Goal: Information Seeking & Learning: Compare options

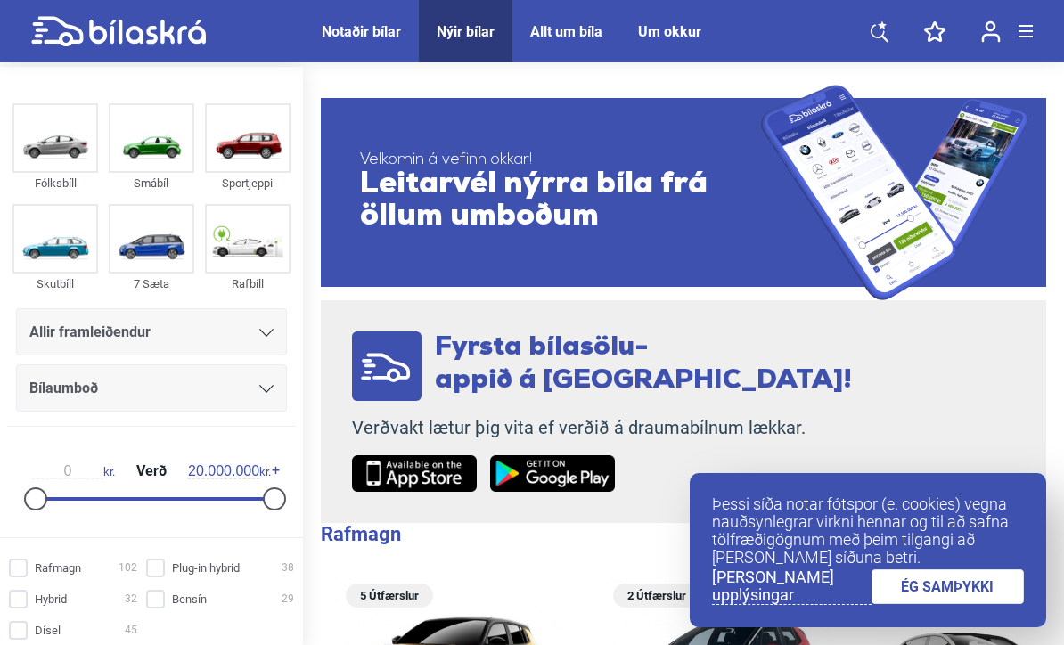
click at [970, 585] on link "ÉG SAMÞYKKI" at bounding box center [948, 586] width 153 height 35
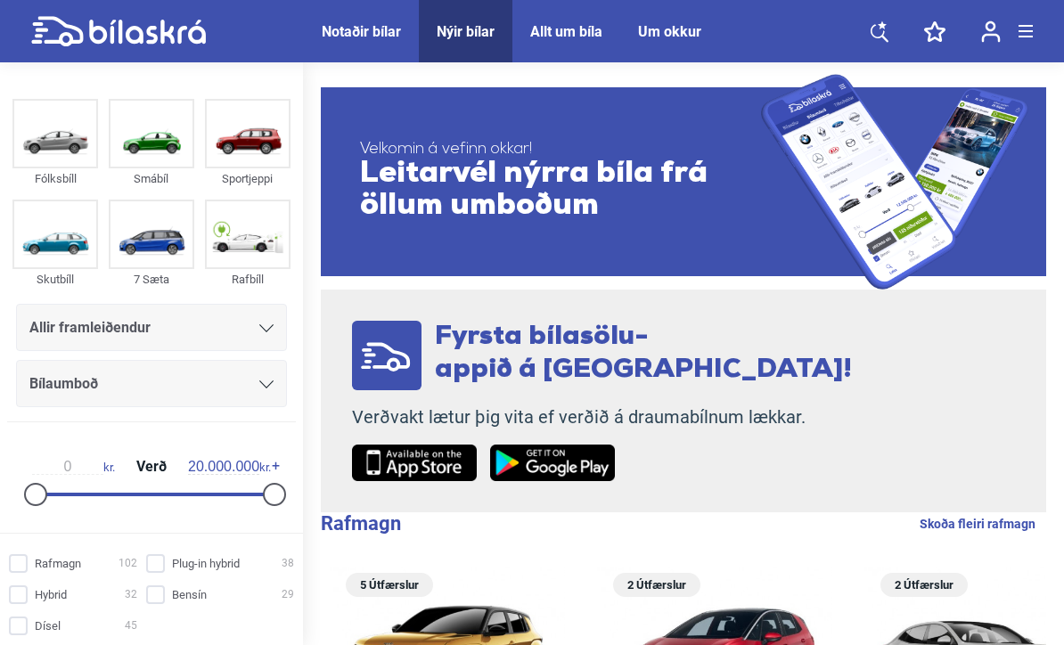
scroll to position [53, 0]
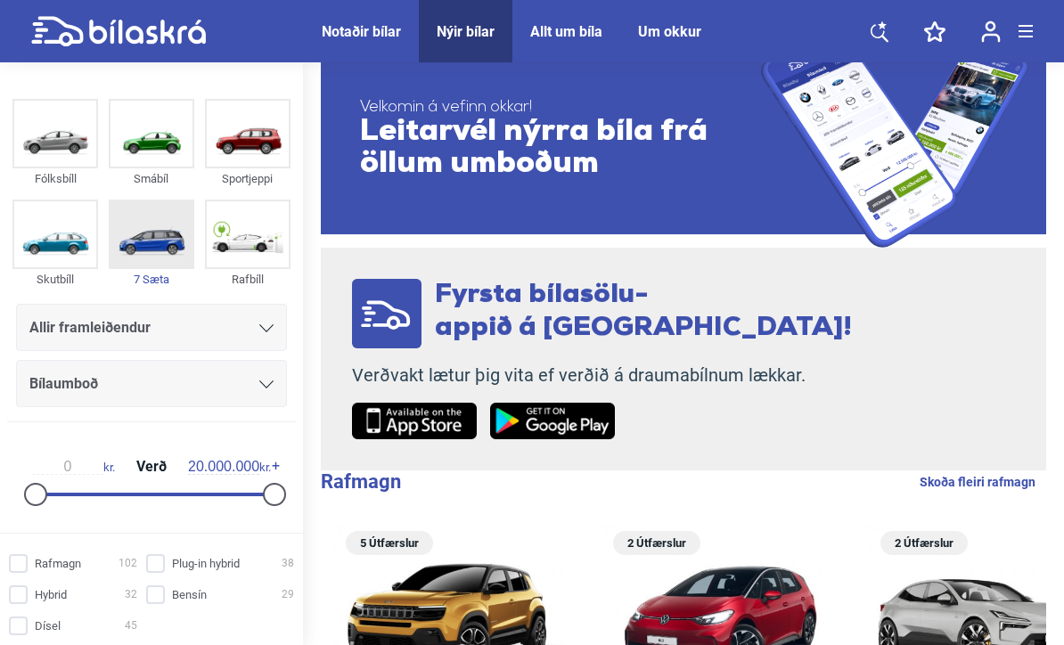
click at [159, 227] on img at bounding box center [152, 234] width 82 height 66
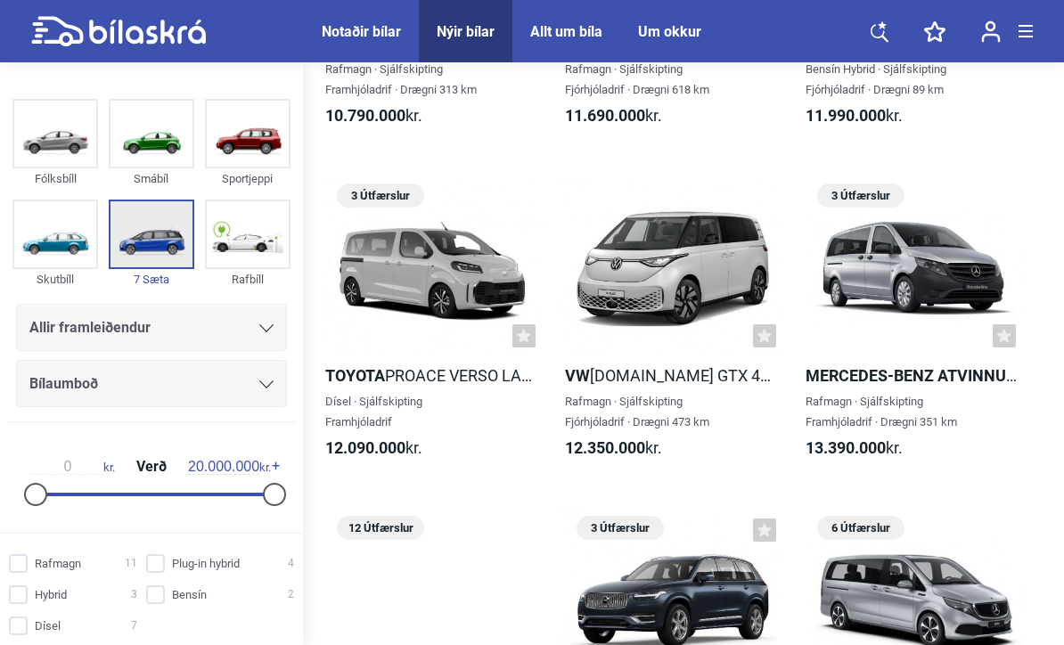
scroll to position [1657, 0]
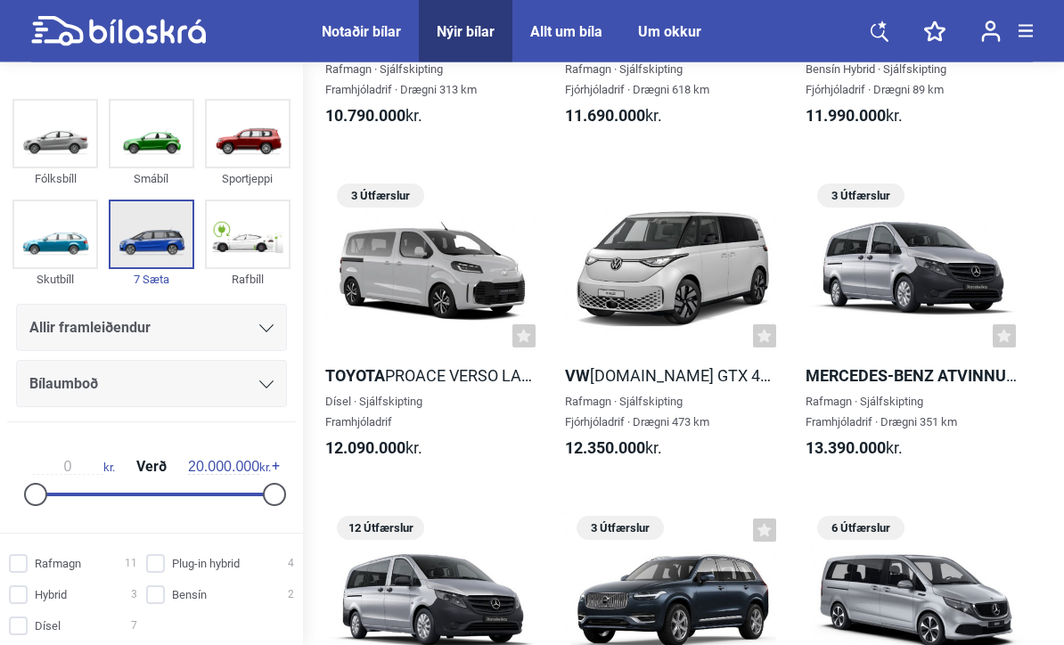
click at [39, 574] on input "Rafmagn 11" at bounding box center [76, 564] width 128 height 19
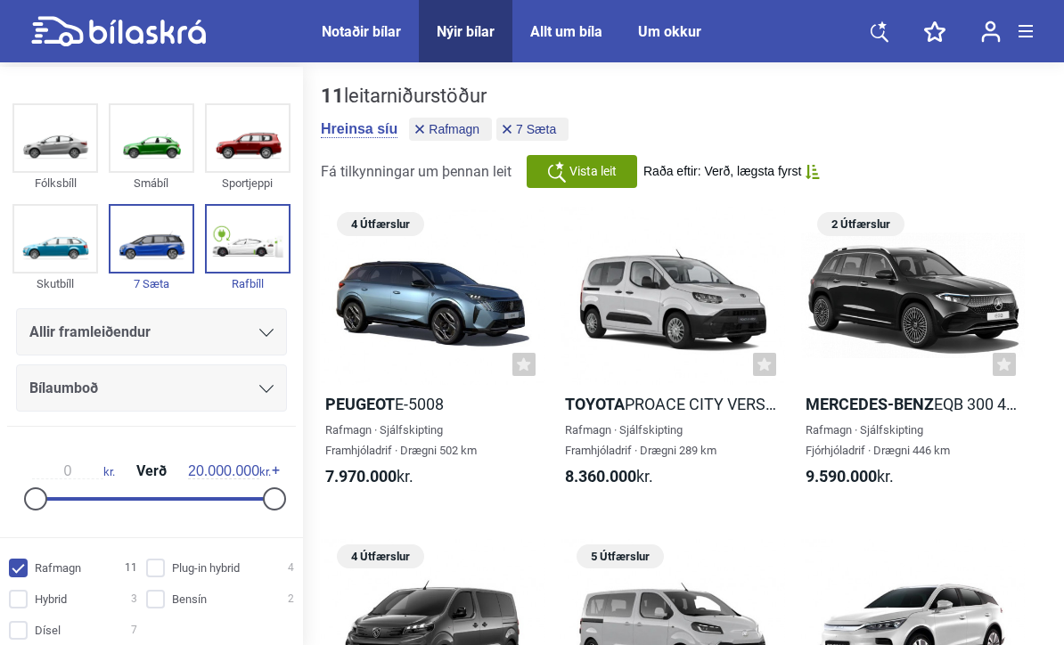
click at [801, 177] on span "Raða eftir: Verð, lægsta fyrst" at bounding box center [722, 171] width 158 height 15
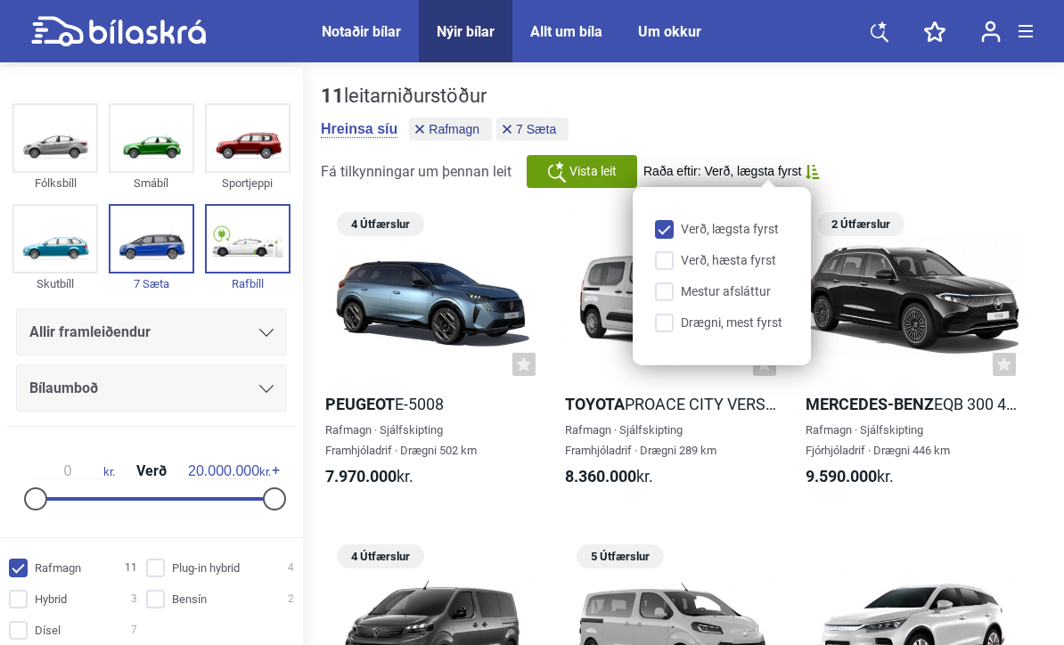
click at [939, 168] on div "11 leitarniðurstöður [PERSON_NAME] síu Rafmagn 7 Sæta Fá tilkynningar um þennan…" at bounding box center [683, 136] width 725 height 103
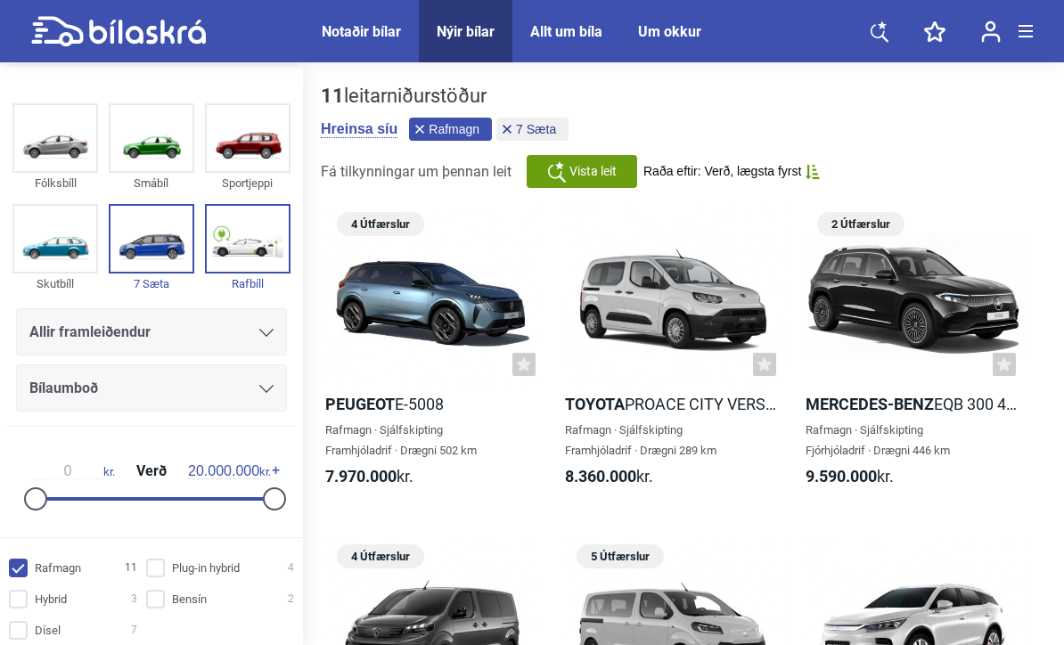
click at [430, 129] on button "Rafmagn" at bounding box center [450, 129] width 83 height 23
checkbox input "false"
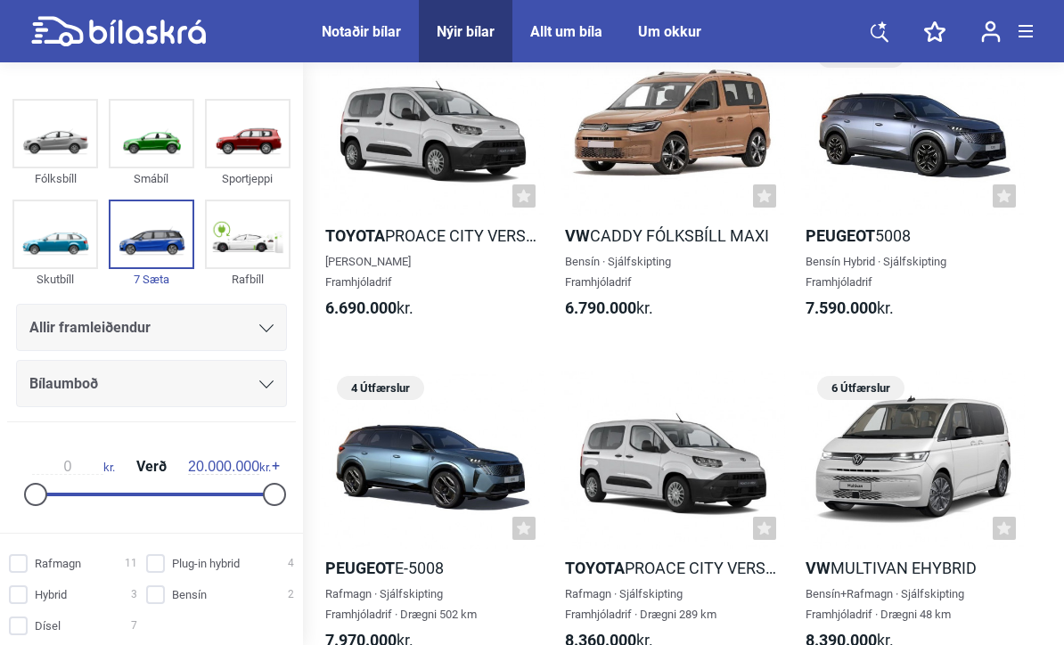
scroll to position [134, 0]
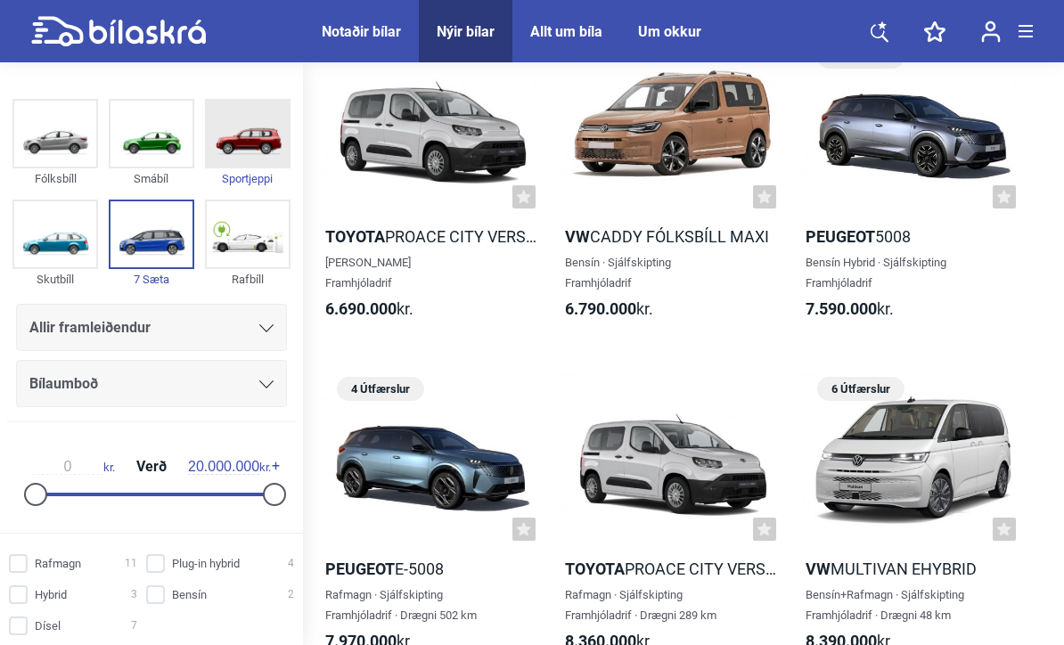
click at [263, 140] on img at bounding box center [248, 134] width 82 height 66
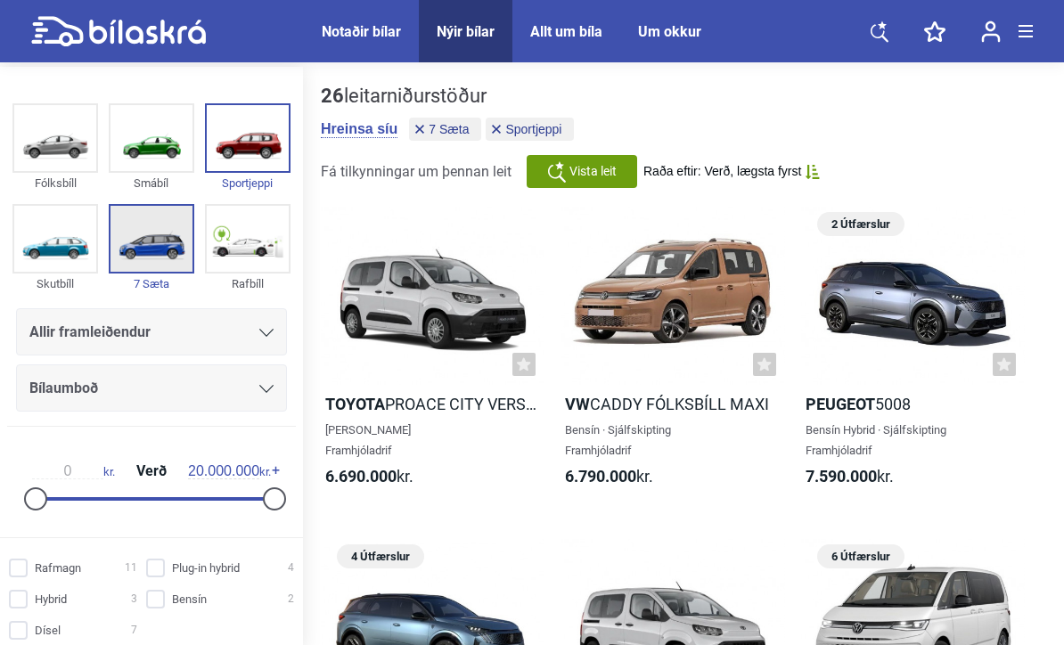
click at [153, 242] on img at bounding box center [152, 239] width 82 height 66
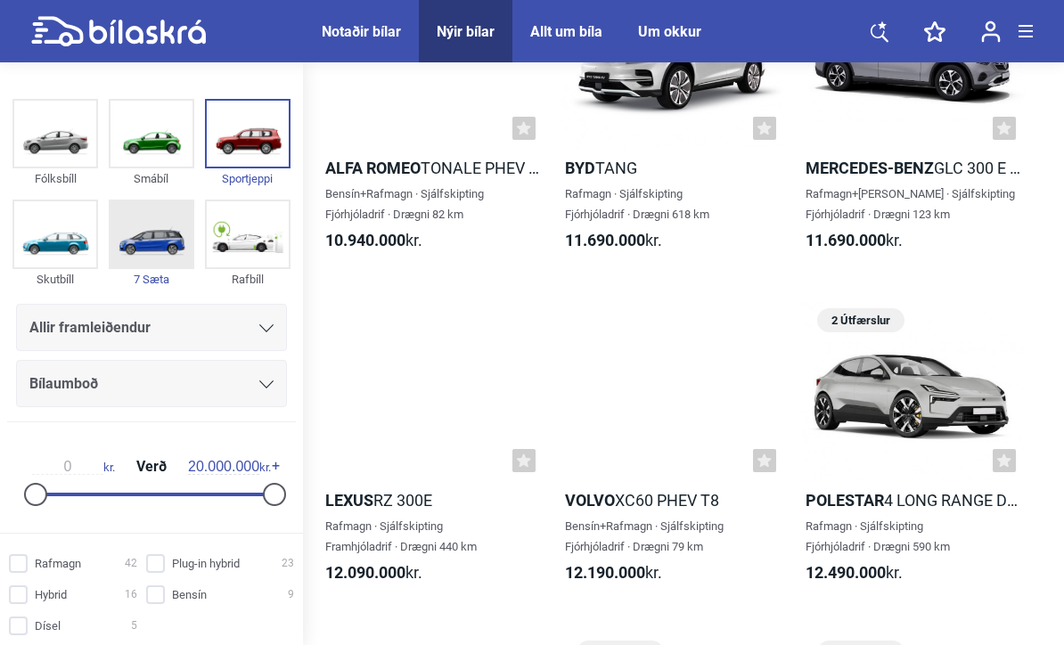
scroll to position [7154, 0]
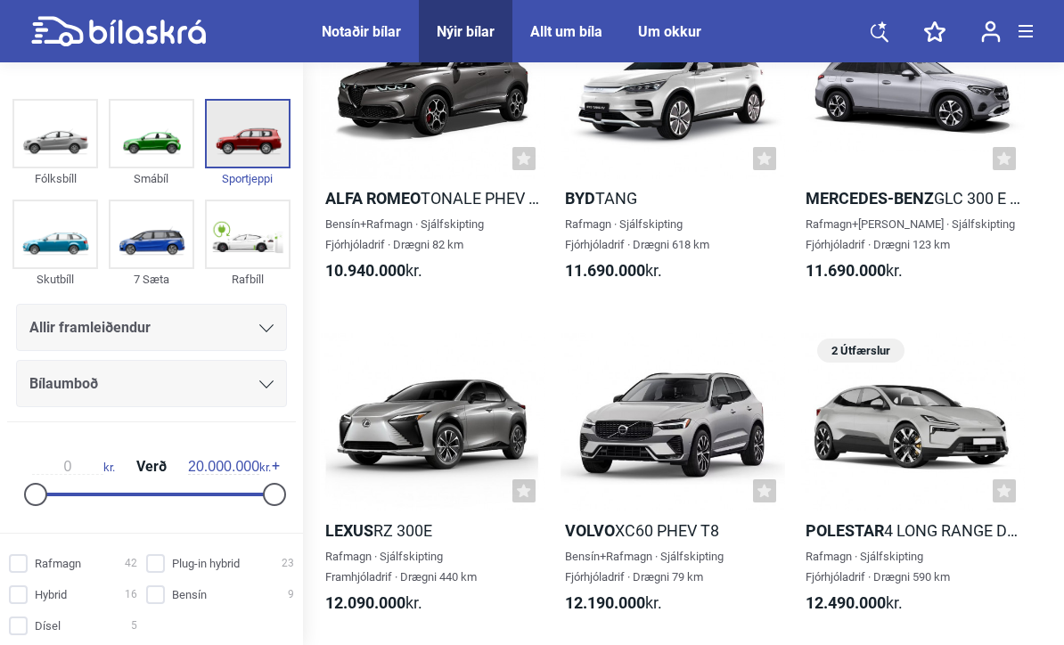
click at [258, 131] on img at bounding box center [248, 134] width 82 height 66
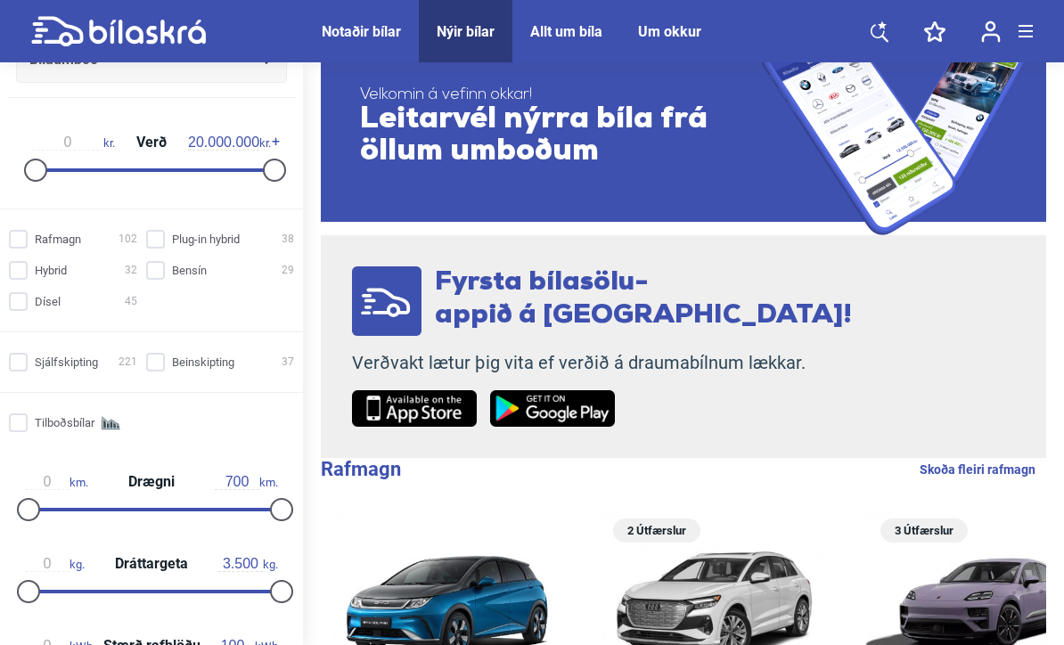
scroll to position [348, 0]
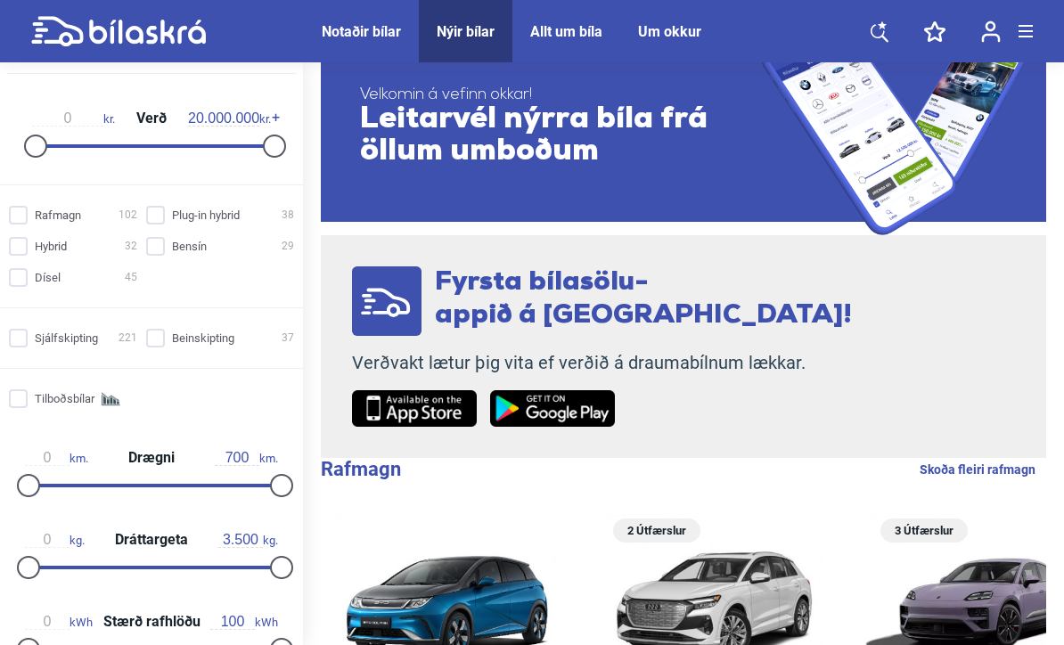
click at [37, 579] on div at bounding box center [28, 567] width 23 height 23
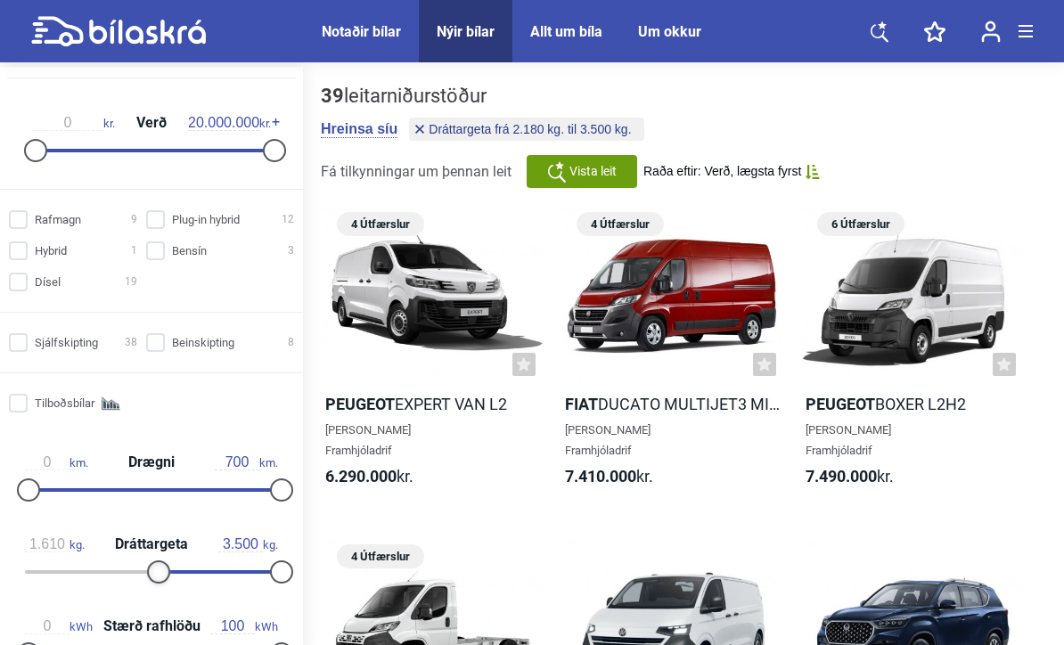
type input "1.600"
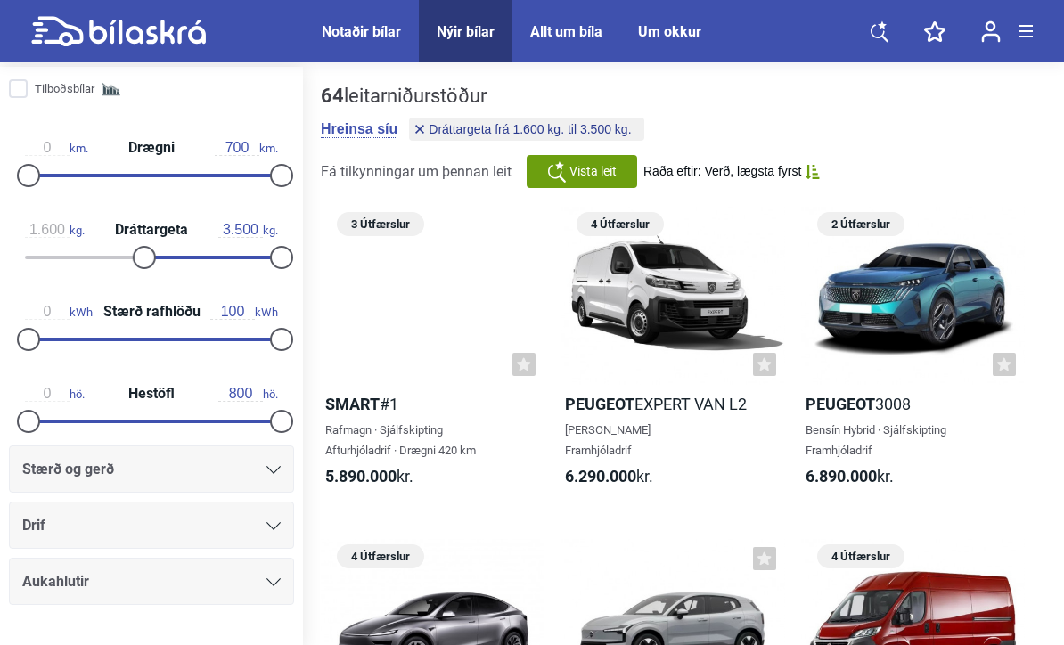
scroll to position [662, 0]
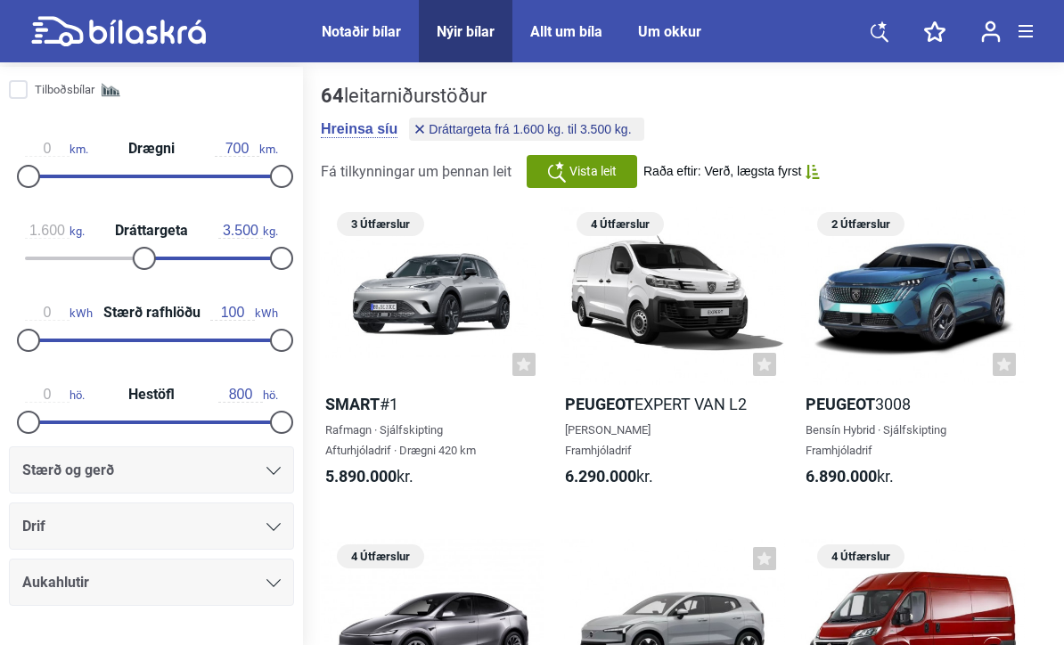
click at [260, 483] on div "Stærð og gerð" at bounding box center [151, 470] width 258 height 25
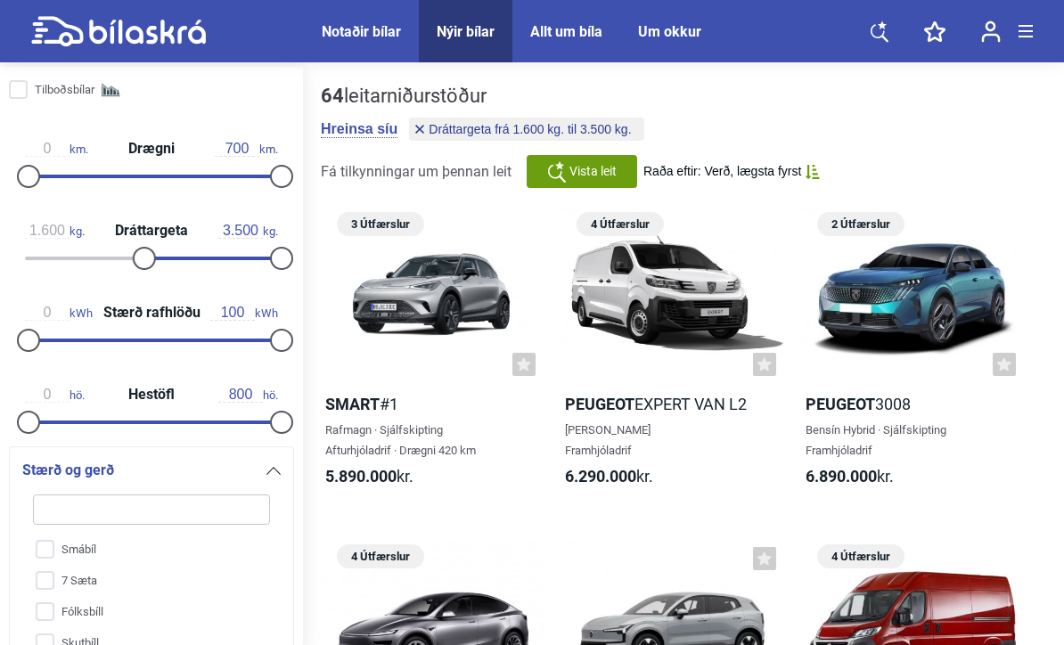
scroll to position [929, 0]
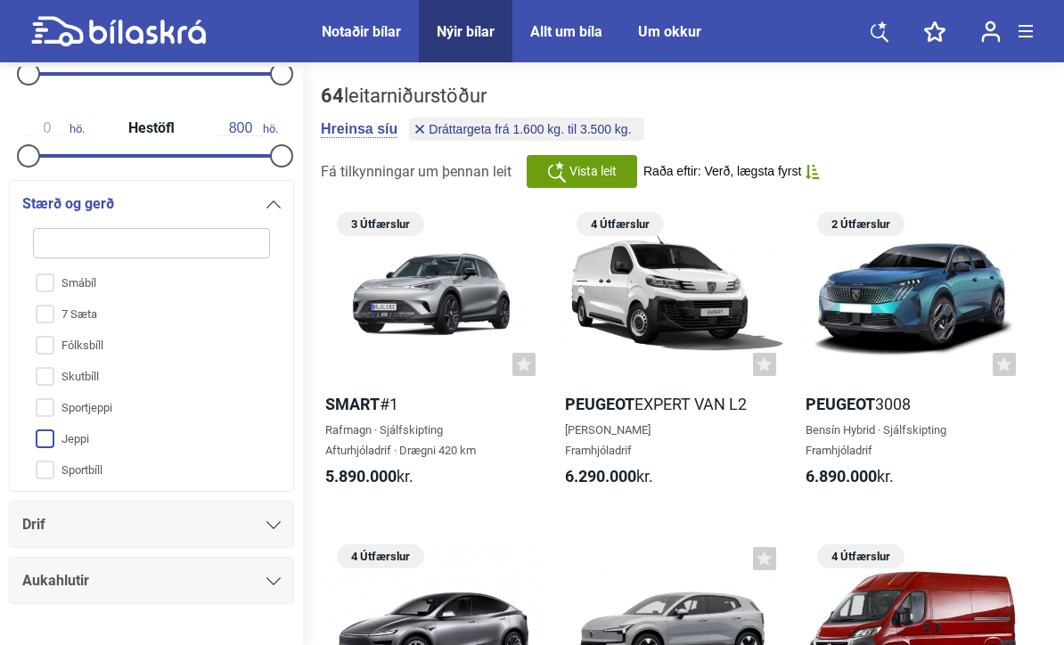
click at [37, 451] on input "Jeppi" at bounding box center [139, 439] width 239 height 31
checkbox input "true"
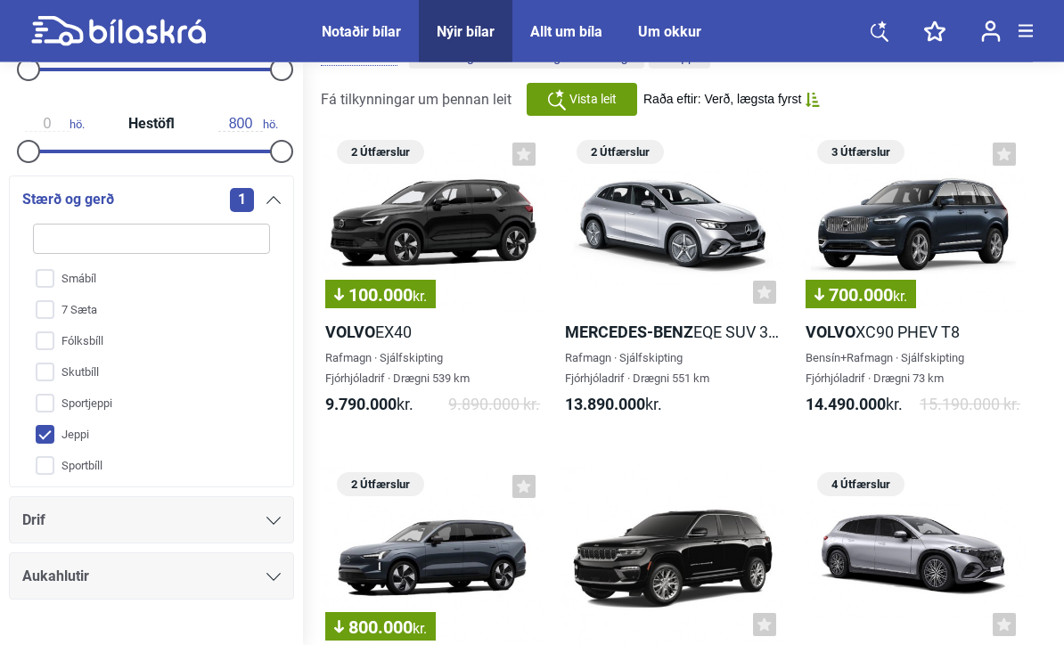
scroll to position [72, 0]
